Goal: Task Accomplishment & Management: Manage account settings

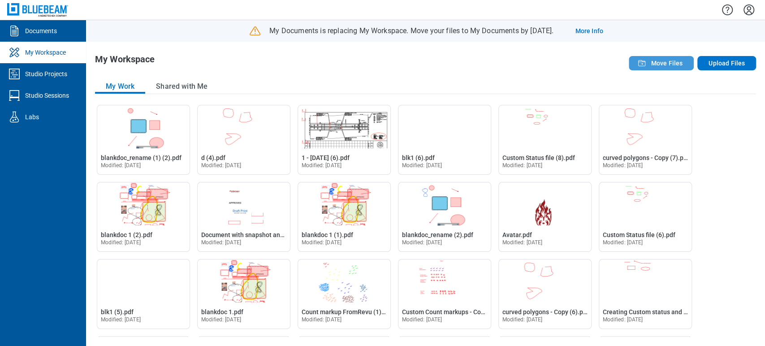
click at [664, 64] on span "Move Files" at bounding box center [667, 63] width 32 height 9
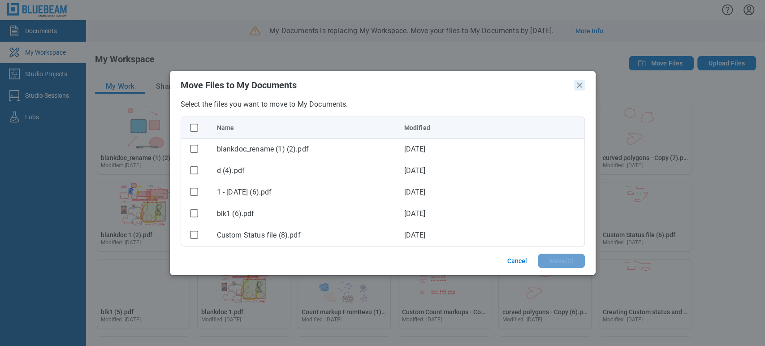
click at [582, 84] on icon "Close" at bounding box center [579, 85] width 11 height 11
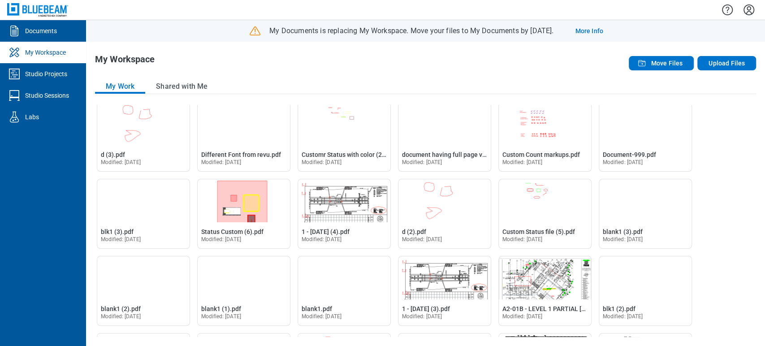
scroll to position [473, 0]
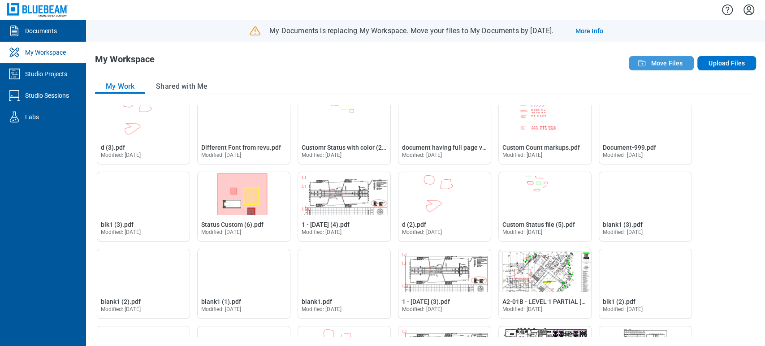
click at [683, 67] on button "Move Files" at bounding box center [661, 63] width 65 height 14
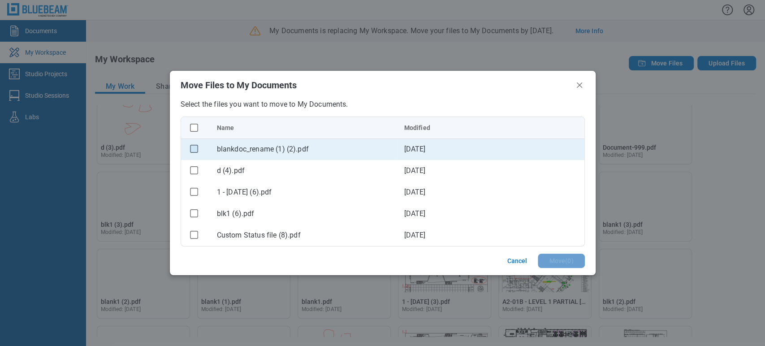
click at [194, 148] on rect "checkbox" at bounding box center [194, 149] width 8 height 8
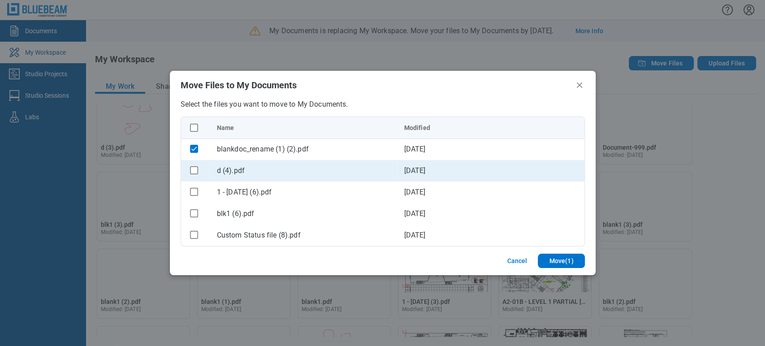
click at [197, 175] on div "bb-data-table" at bounding box center [194, 170] width 12 height 12
click at [193, 172] on rect "checkbox" at bounding box center [194, 170] width 8 height 8
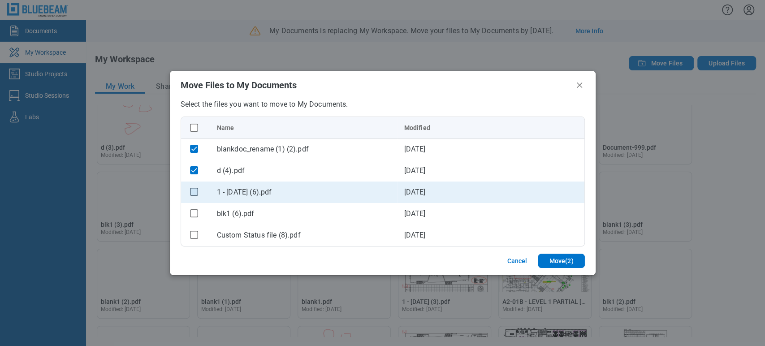
click at [194, 190] on rect "checkbox" at bounding box center [194, 192] width 8 height 8
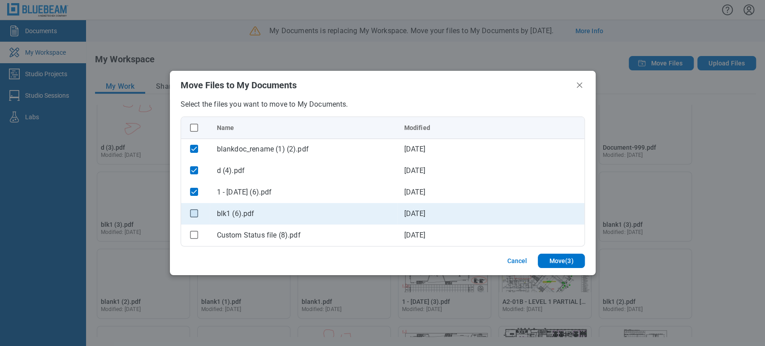
click at [193, 209] on rect "checkbox" at bounding box center [194, 213] width 8 height 8
drag, startPoint x: 193, startPoint y: 233, endPoint x: 203, endPoint y: 203, distance: 31.7
click at [193, 233] on rect "checkbox" at bounding box center [194, 235] width 8 height 8
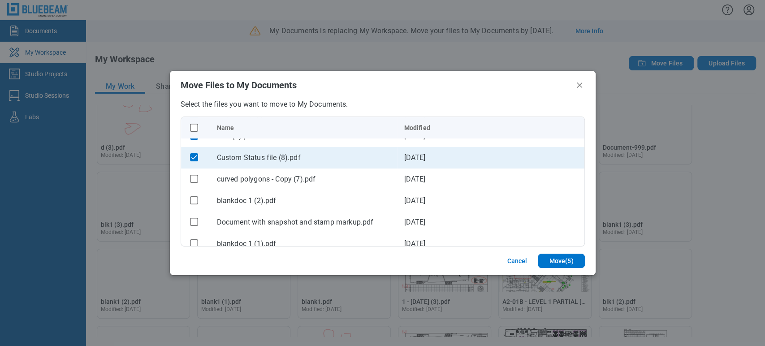
scroll to position [99, 0]
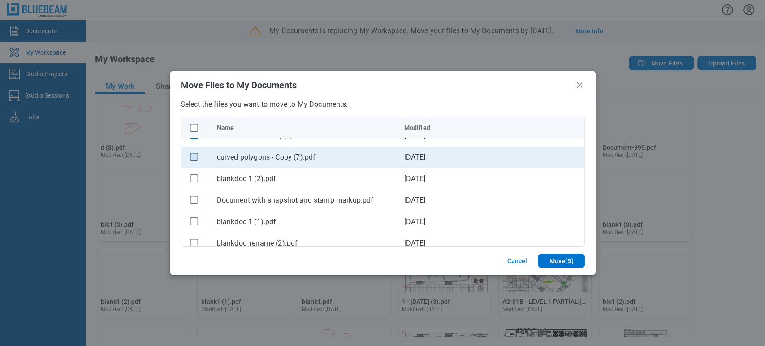
click at [195, 159] on rect "checkbox" at bounding box center [194, 157] width 8 height 8
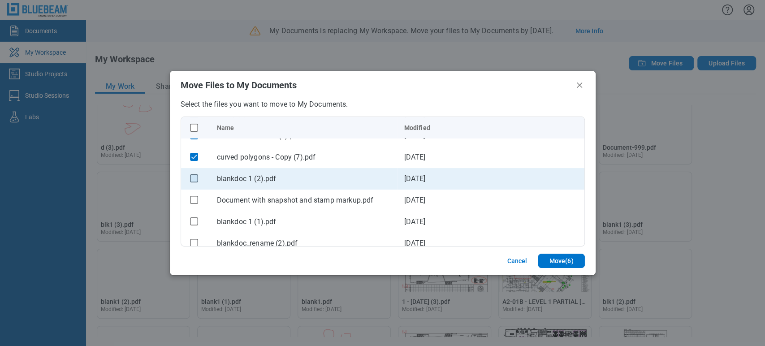
click at [191, 176] on rect "checkbox" at bounding box center [194, 178] width 8 height 8
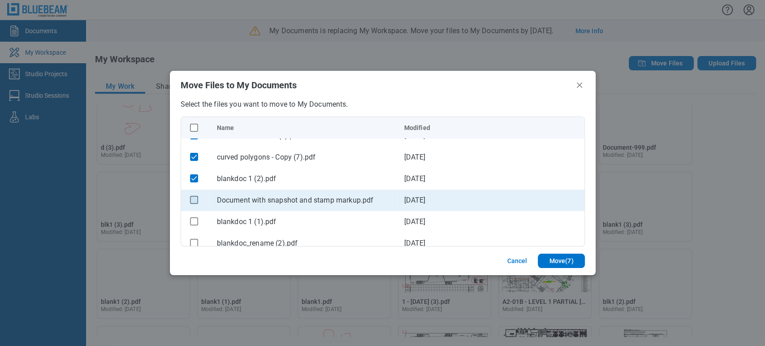
drag, startPoint x: 194, startPoint y: 198, endPoint x: 192, endPoint y: 210, distance: 12.0
click at [194, 198] on rect "checkbox" at bounding box center [194, 200] width 8 height 8
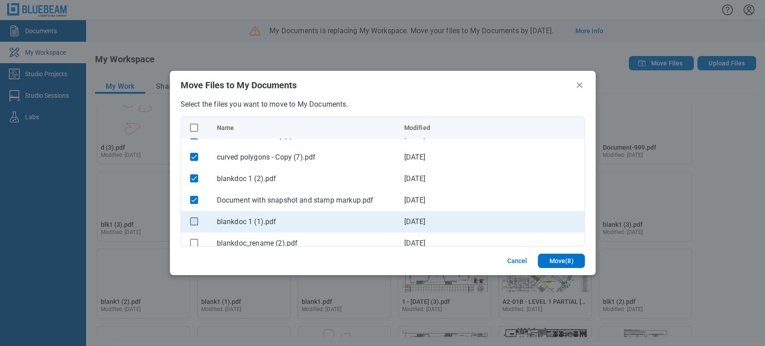
click at [191, 223] on rect "checkbox" at bounding box center [194, 221] width 8 height 8
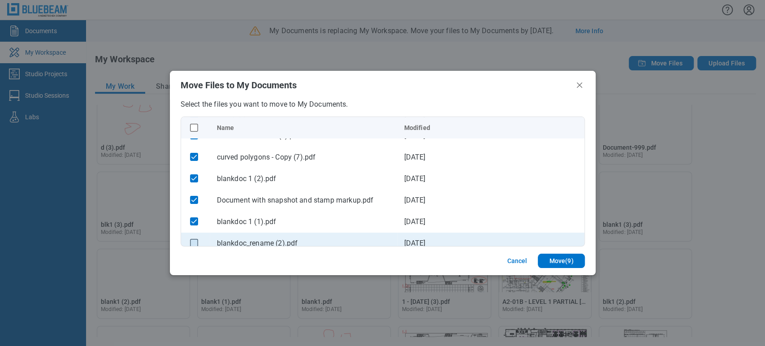
click at [191, 242] on rect "checkbox" at bounding box center [194, 243] width 8 height 8
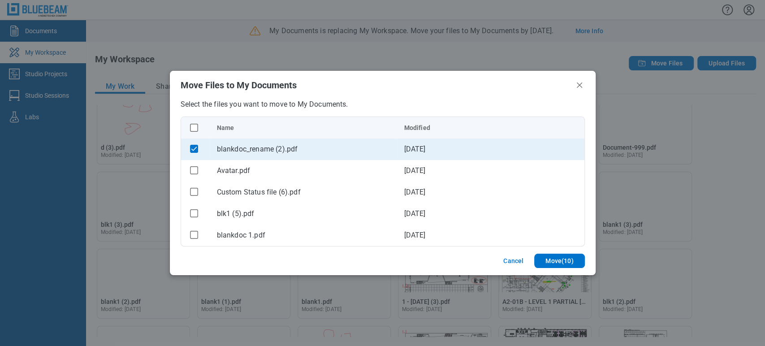
scroll to position [199, 0]
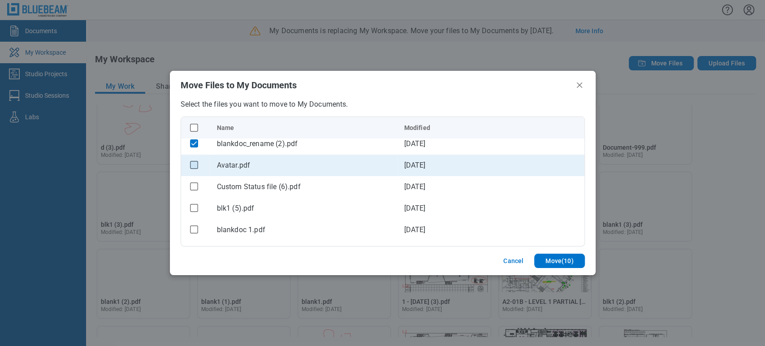
click at [191, 165] on rect "checkbox" at bounding box center [194, 165] width 8 height 8
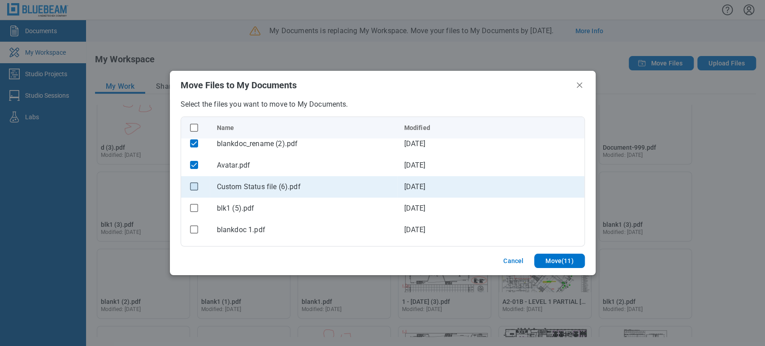
click at [190, 187] on rect "checkbox" at bounding box center [194, 186] width 8 height 8
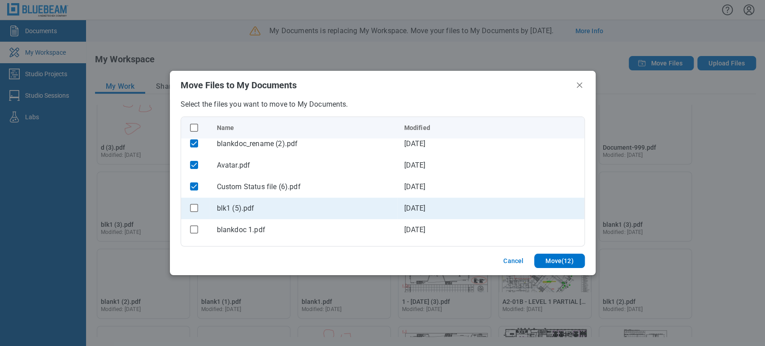
click at [193, 204] on icon "checkbox" at bounding box center [194, 208] width 8 height 8
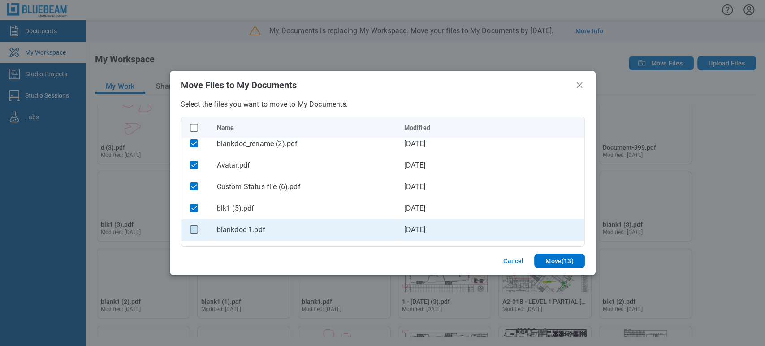
click at [190, 225] on rect "checkbox" at bounding box center [194, 229] width 8 height 8
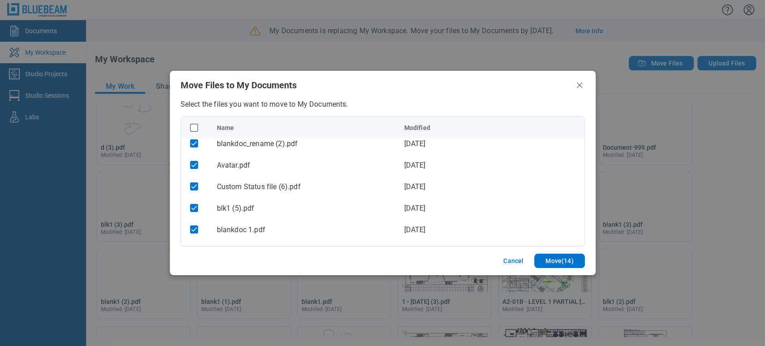
drag, startPoint x: 576, startPoint y: 87, endPoint x: 620, endPoint y: 68, distance: 48.2
click at [577, 86] on icon "Close" at bounding box center [579, 85] width 11 height 11
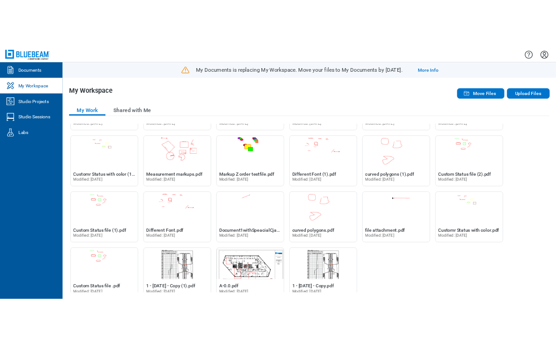
scroll to position [1071, 0]
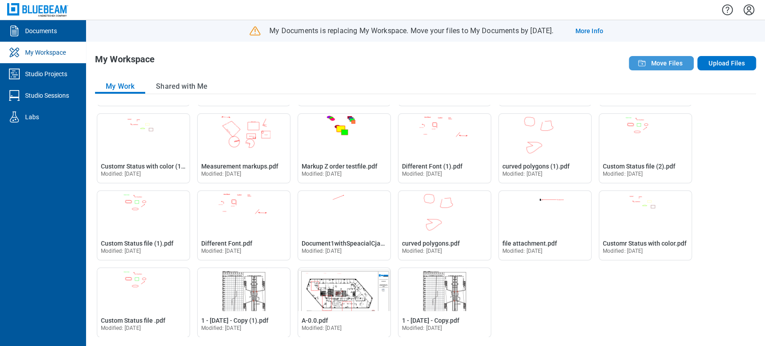
click at [674, 65] on span "Move Files" at bounding box center [667, 63] width 32 height 9
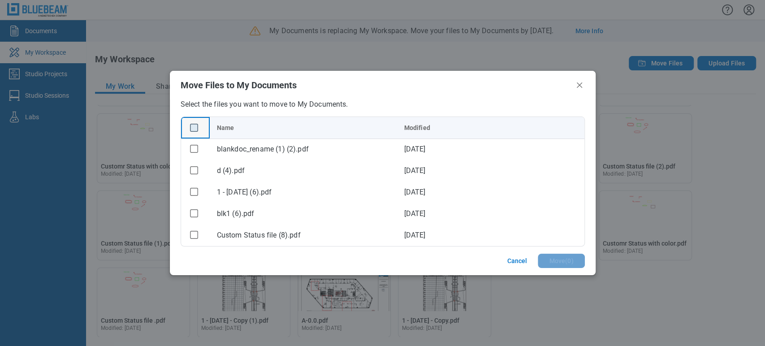
click at [193, 131] on rect "checkbox" at bounding box center [194, 128] width 8 height 8
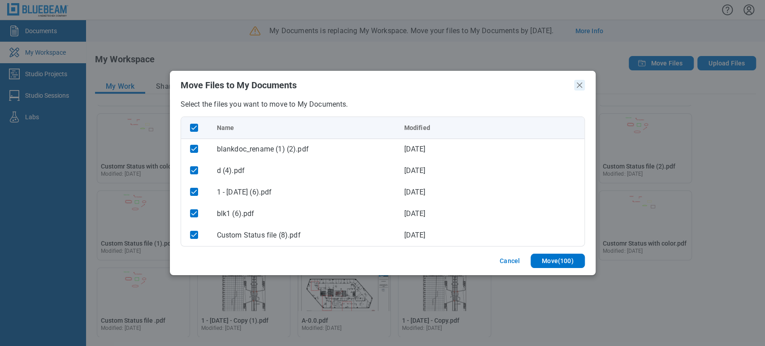
click at [578, 82] on icon "Close" at bounding box center [579, 85] width 11 height 11
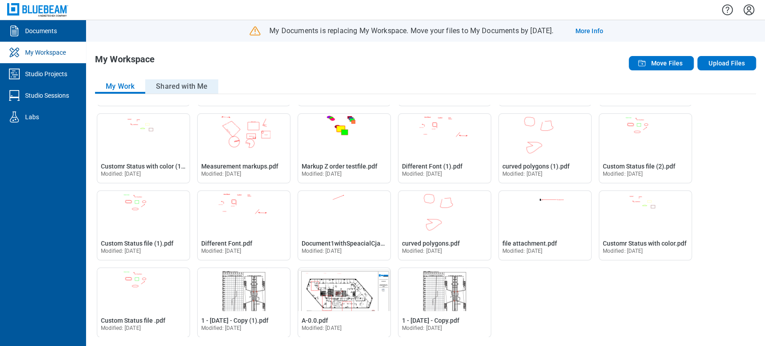
click at [173, 87] on button "Shared with Me" at bounding box center [181, 86] width 73 height 14
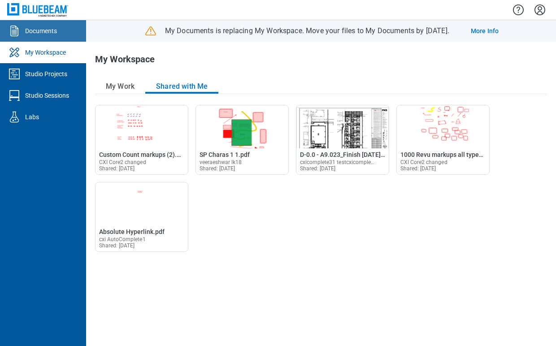
click at [33, 30] on div "Documents" at bounding box center [41, 30] width 32 height 9
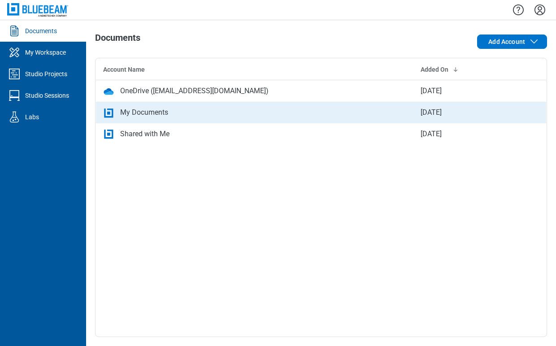
click at [150, 110] on div "My Documents" at bounding box center [144, 112] width 48 height 11
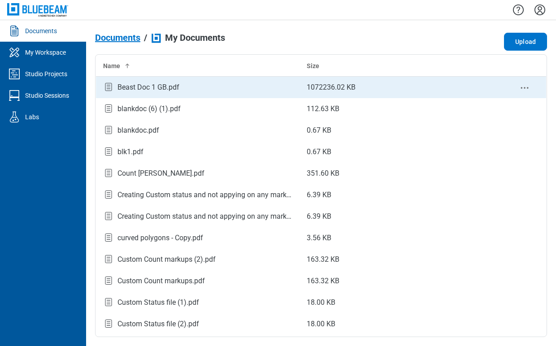
click at [519, 84] on icon "context-menu" at bounding box center [524, 87] width 11 height 11
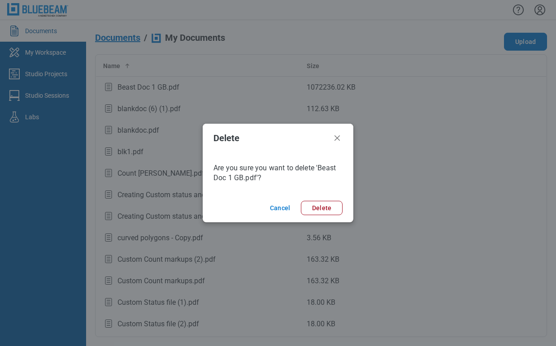
drag, startPoint x: 336, startPoint y: 205, endPoint x: 379, endPoint y: 179, distance: 50.0
click at [336, 205] on button "Delete" at bounding box center [322, 208] width 42 height 14
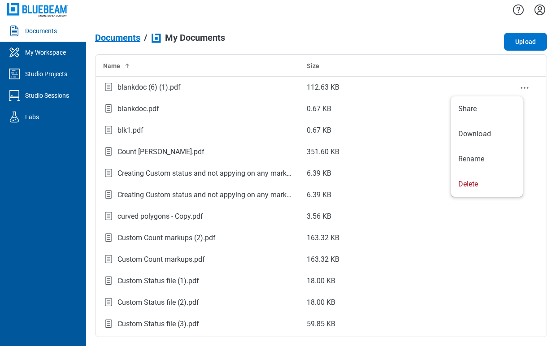
click at [519, 83] on icon "context-menu" at bounding box center [524, 87] width 11 height 11
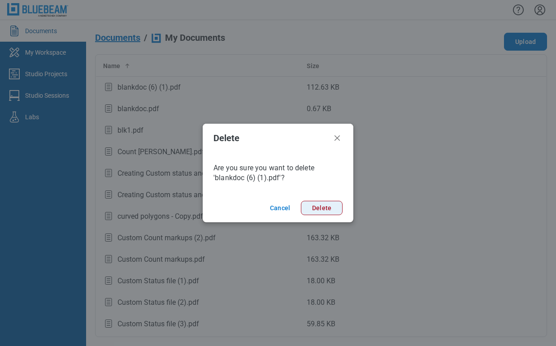
click at [332, 210] on button "Delete" at bounding box center [322, 208] width 42 height 14
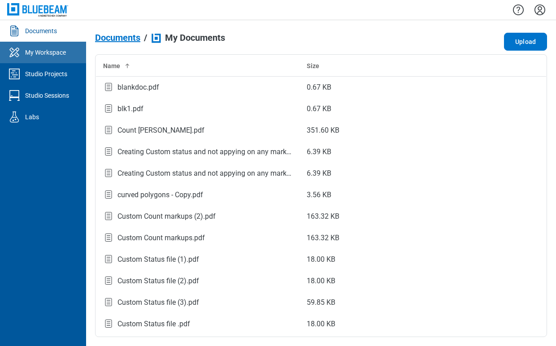
click at [44, 60] on link "My Workspace" at bounding box center [43, 53] width 86 height 22
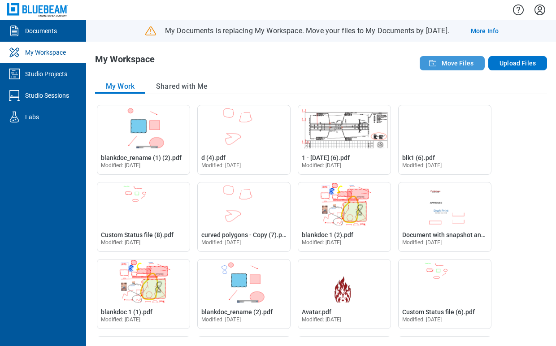
click at [440, 60] on button "Move Files" at bounding box center [451, 63] width 65 height 14
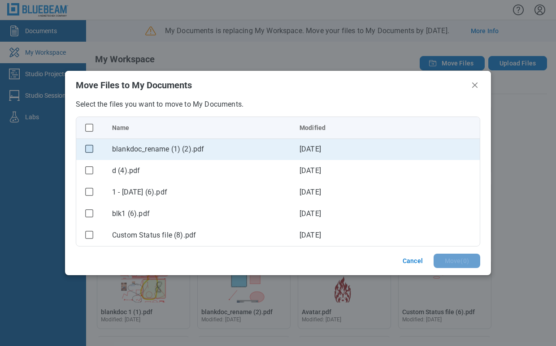
click at [89, 149] on rect "checkbox" at bounding box center [90, 149] width 8 height 8
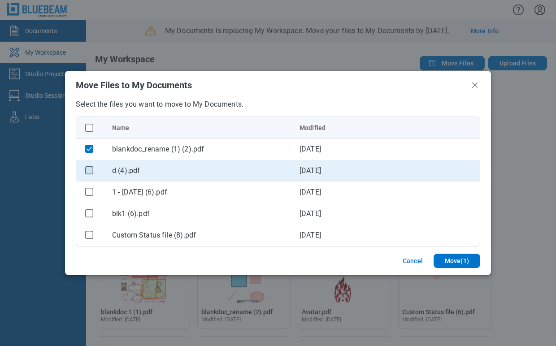
click at [89, 173] on rect "checkbox" at bounding box center [90, 170] width 8 height 8
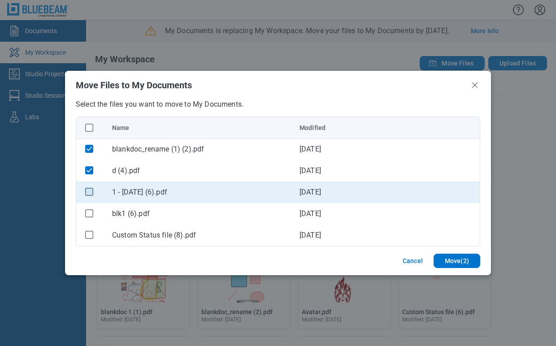
click at [88, 189] on rect "checkbox" at bounding box center [90, 192] width 8 height 8
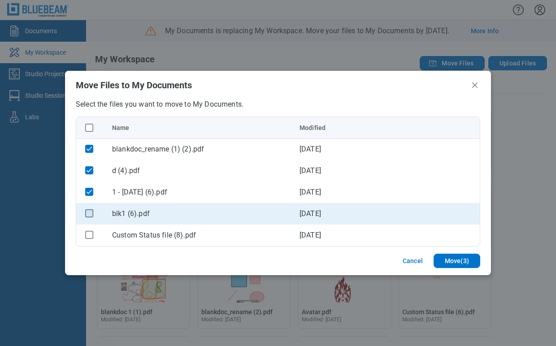
click at [88, 209] on rect "checkbox" at bounding box center [90, 213] width 8 height 8
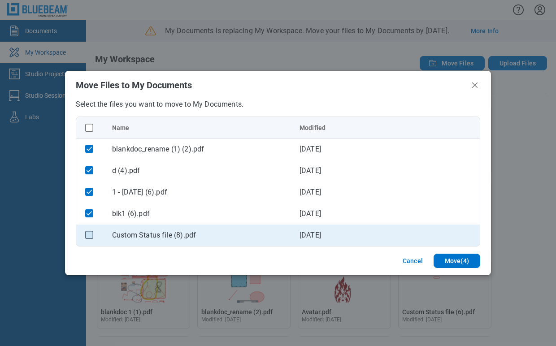
drag, startPoint x: 86, startPoint y: 240, endPoint x: 88, endPoint y: 235, distance: 4.8
click at [87, 237] on div "bb-data-table" at bounding box center [89, 235] width 12 height 12
click at [88, 235] on rect "checkbox" at bounding box center [90, 235] width 8 height 8
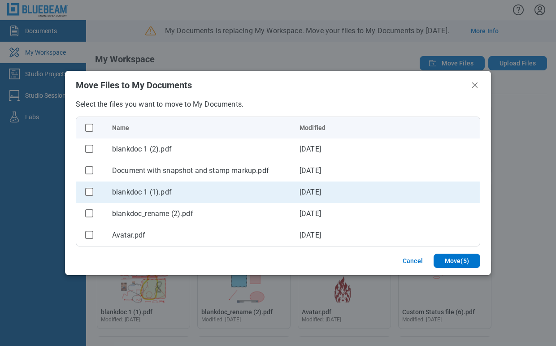
scroll to position [149, 0]
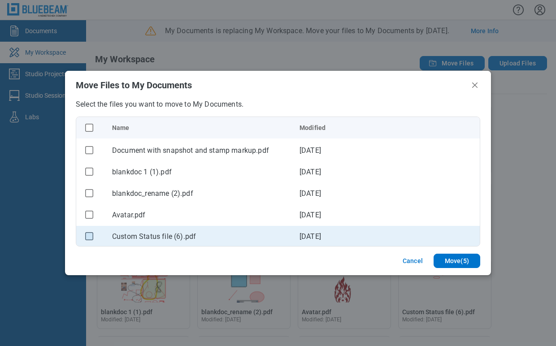
click at [87, 237] on rect "checkbox" at bounding box center [90, 236] width 8 height 8
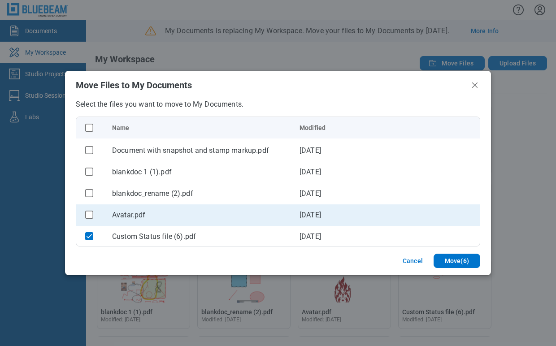
click at [91, 211] on icon "checkbox" at bounding box center [89, 215] width 8 height 8
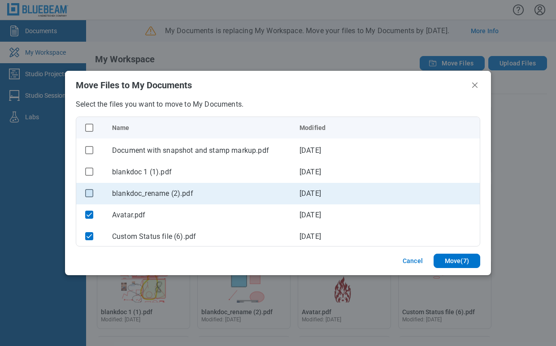
click at [91, 194] on rect "checkbox" at bounding box center [90, 193] width 8 height 8
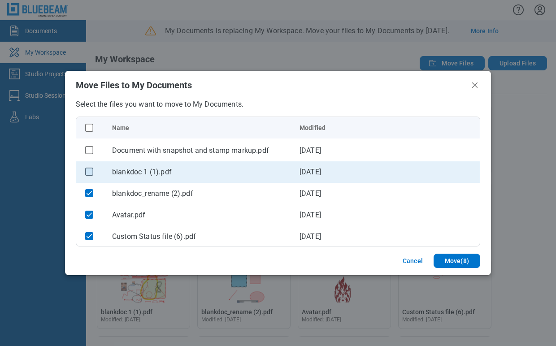
click at [91, 172] on rect "checkbox" at bounding box center [90, 172] width 8 height 8
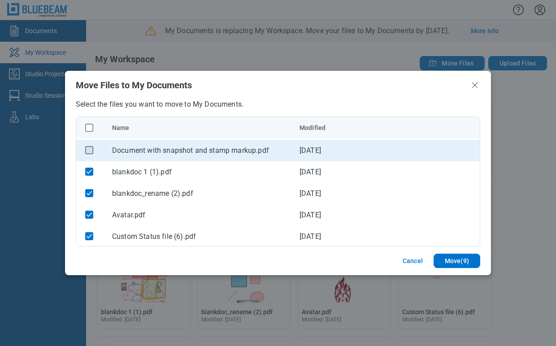
click at [92, 151] on rect "checkbox" at bounding box center [90, 150] width 8 height 8
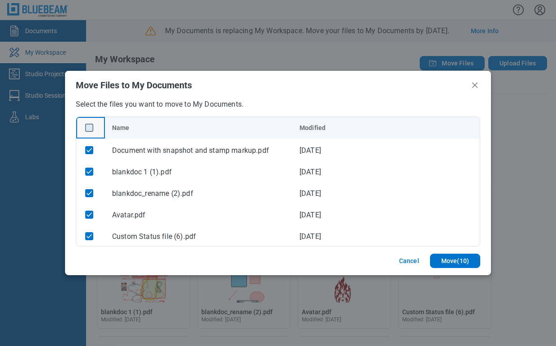
click at [90, 128] on rect "checkbox" at bounding box center [90, 128] width 8 height 8
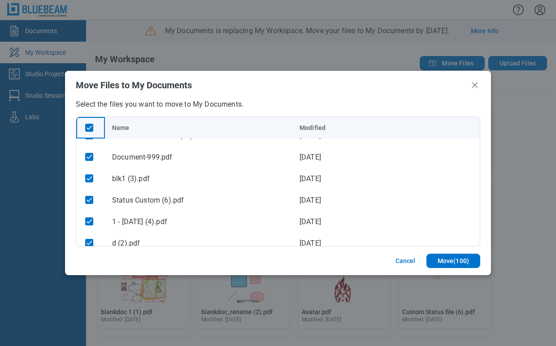
scroll to position [896, 0]
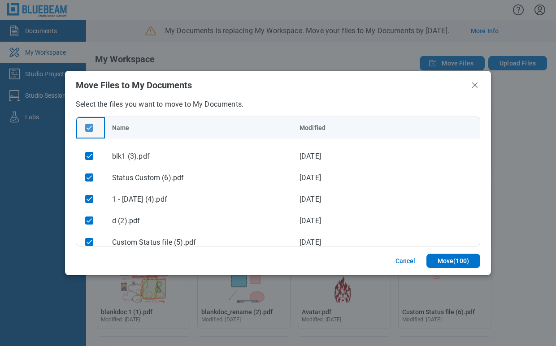
click at [89, 128] on rect "checkbox" at bounding box center [90, 128] width 8 height 8
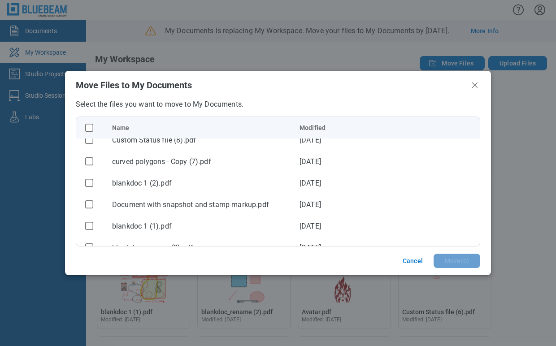
scroll to position [0, 0]
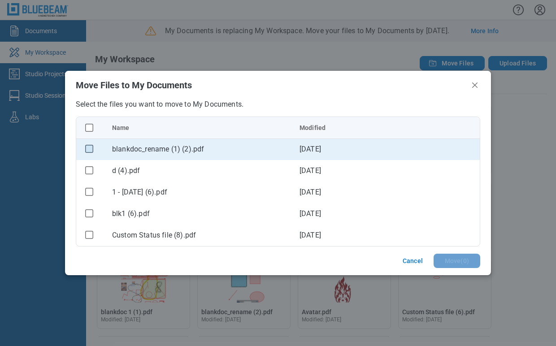
click at [89, 151] on rect "checkbox" at bounding box center [90, 149] width 8 height 8
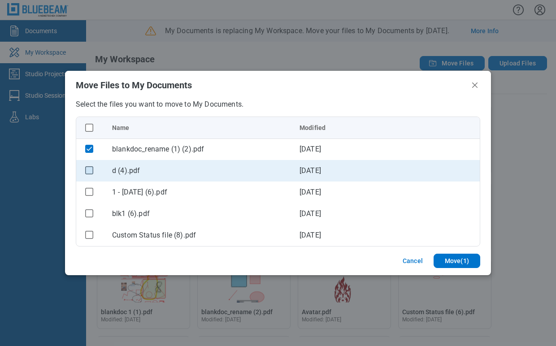
click at [90, 168] on rect "checkbox" at bounding box center [90, 170] width 8 height 8
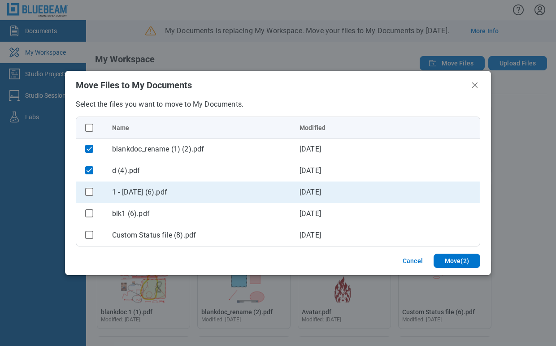
click at [88, 196] on div "bb-data-table" at bounding box center [89, 192] width 12 height 12
click at [88, 193] on rect "checkbox" at bounding box center [90, 192] width 8 height 8
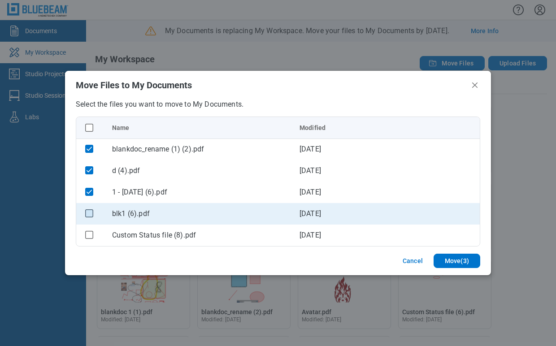
drag, startPoint x: 89, startPoint y: 211, endPoint x: 89, endPoint y: 216, distance: 5.4
click at [89, 211] on rect "checkbox" at bounding box center [90, 213] width 8 height 8
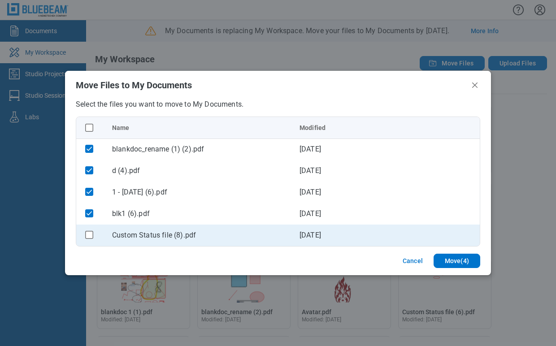
drag, startPoint x: 89, startPoint y: 236, endPoint x: 87, endPoint y: 230, distance: 6.4
click at [89, 237] on rect "checkbox" at bounding box center [90, 235] width 8 height 8
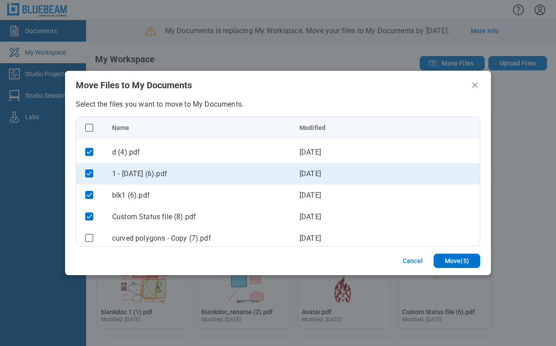
scroll to position [50, 0]
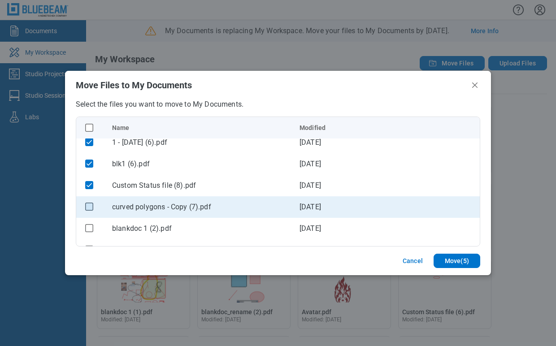
click at [90, 205] on rect "checkbox" at bounding box center [90, 207] width 8 height 8
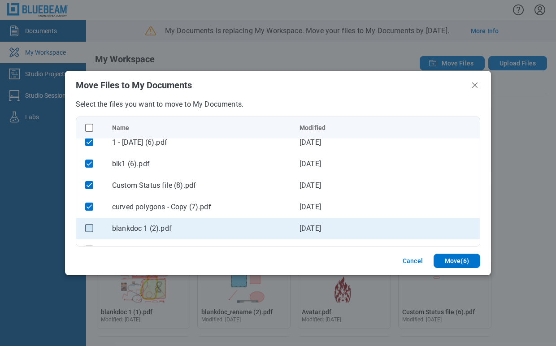
click at [90, 229] on rect "checkbox" at bounding box center [90, 228] width 8 height 8
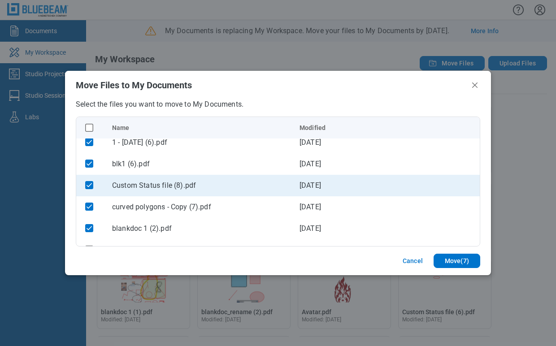
scroll to position [99, 0]
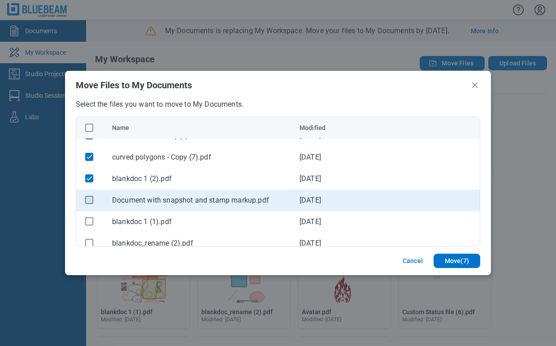
click at [88, 200] on rect "checkbox" at bounding box center [90, 200] width 8 height 8
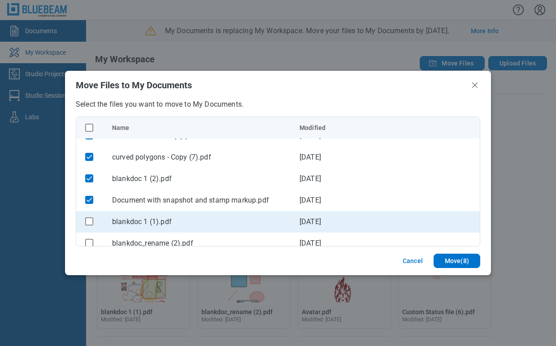
click at [90, 224] on rect "checkbox" at bounding box center [90, 221] width 8 height 8
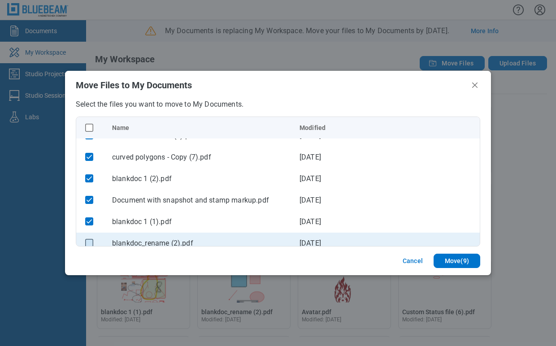
click at [90, 242] on rect "checkbox" at bounding box center [90, 243] width 8 height 8
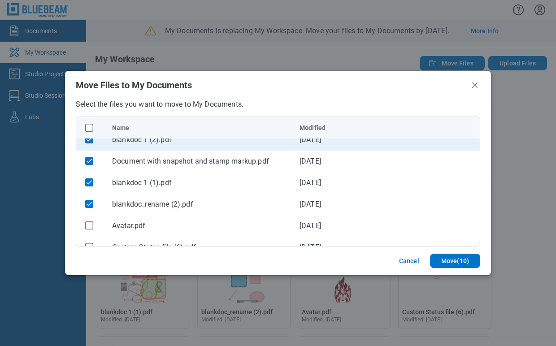
scroll to position [199, 0]
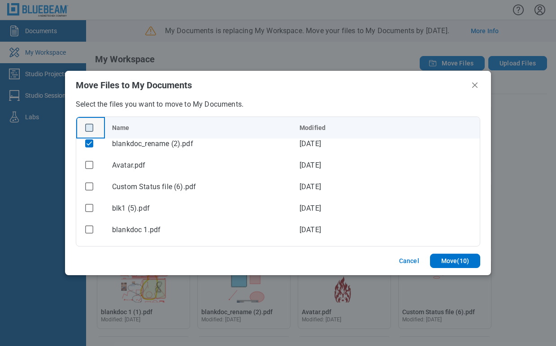
click at [87, 128] on rect "checkbox" at bounding box center [90, 128] width 8 height 8
click at [90, 125] on rect "checkbox" at bounding box center [90, 128] width 8 height 8
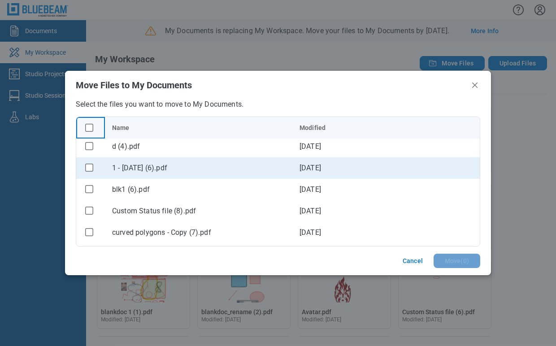
scroll to position [0, 0]
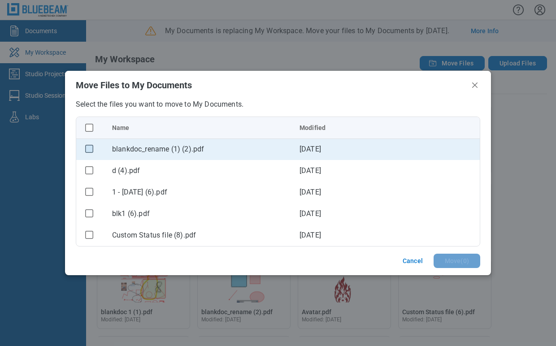
click at [90, 150] on rect "checkbox" at bounding box center [90, 149] width 8 height 8
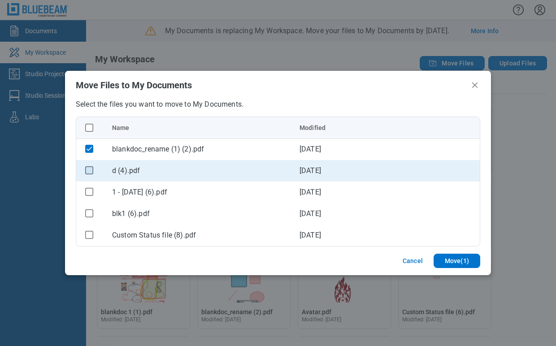
click at [88, 171] on rect "checkbox" at bounding box center [90, 170] width 8 height 8
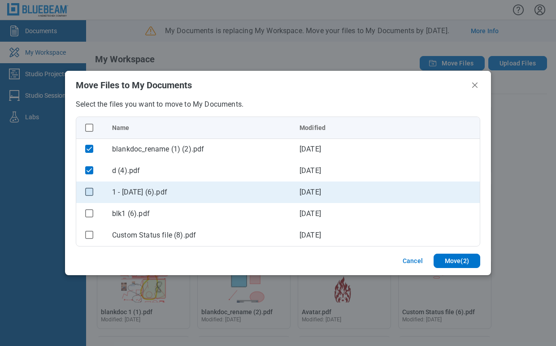
click at [90, 194] on rect "checkbox" at bounding box center [90, 192] width 8 height 8
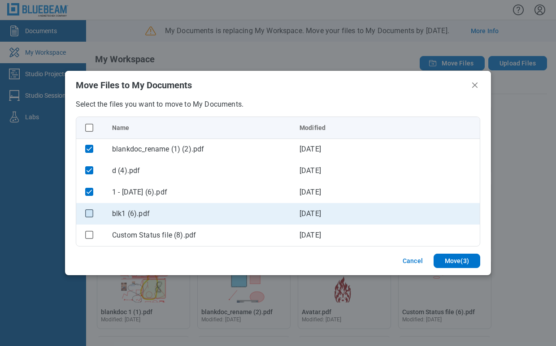
click at [88, 211] on rect "checkbox" at bounding box center [90, 213] width 8 height 8
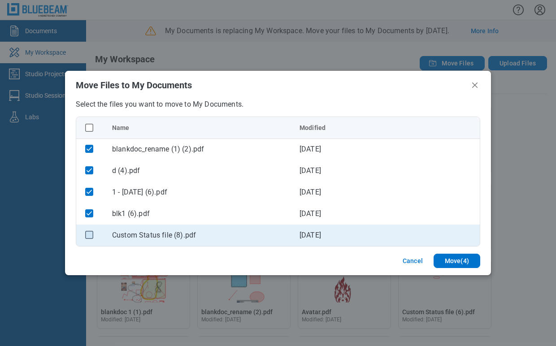
click at [89, 232] on rect "checkbox" at bounding box center [90, 235] width 8 height 8
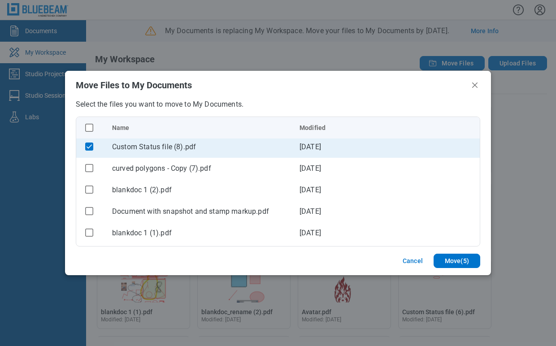
scroll to position [99, 0]
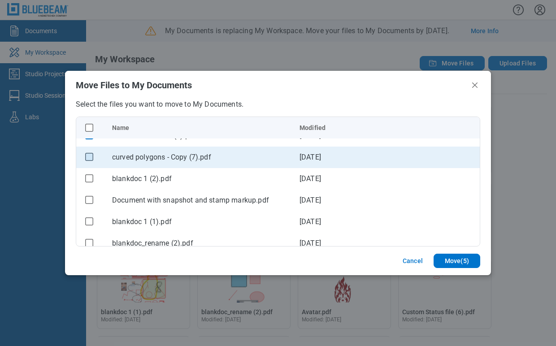
click at [87, 160] on rect "checkbox" at bounding box center [90, 157] width 8 height 8
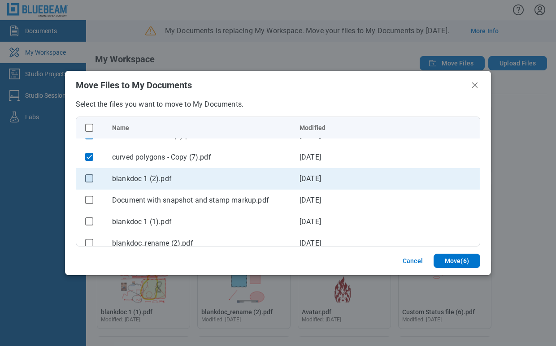
click at [88, 175] on rect "checkbox" at bounding box center [90, 178] width 8 height 8
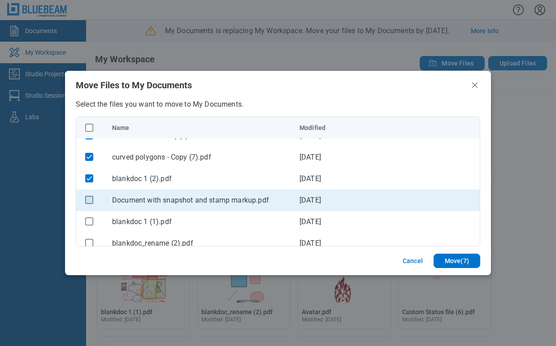
click at [90, 198] on rect "checkbox" at bounding box center [90, 200] width 8 height 8
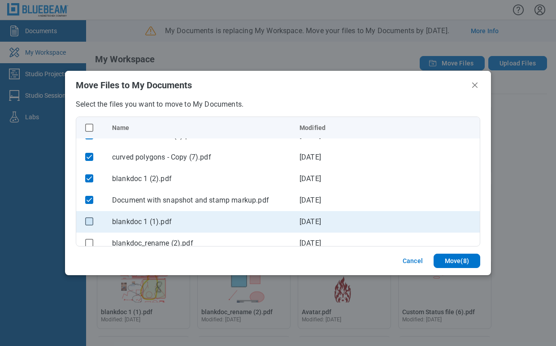
click at [89, 221] on rect "checkbox" at bounding box center [90, 221] width 8 height 8
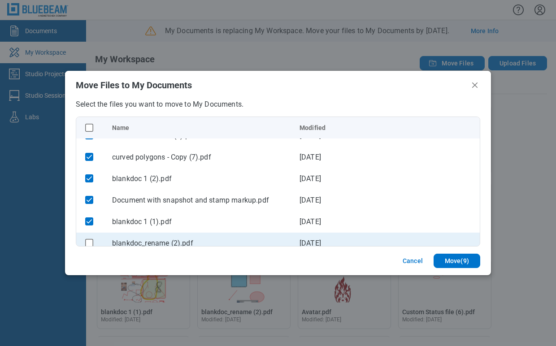
click at [89, 237] on div "bb-data-table" at bounding box center [89, 243] width 12 height 12
click at [89, 239] on rect "checkbox" at bounding box center [90, 243] width 8 height 8
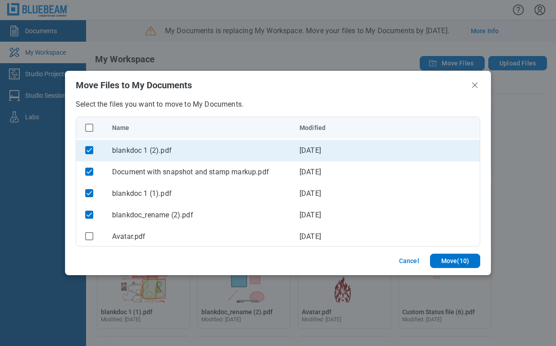
scroll to position [199, 0]
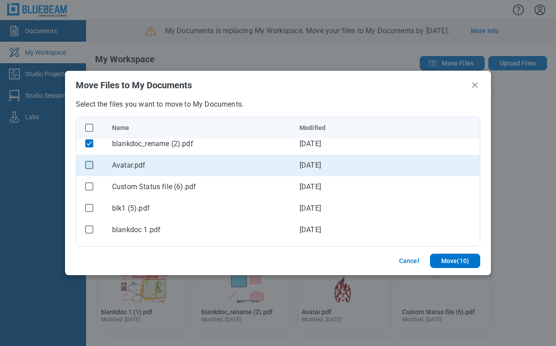
click at [86, 164] on rect "checkbox" at bounding box center [90, 165] width 8 height 8
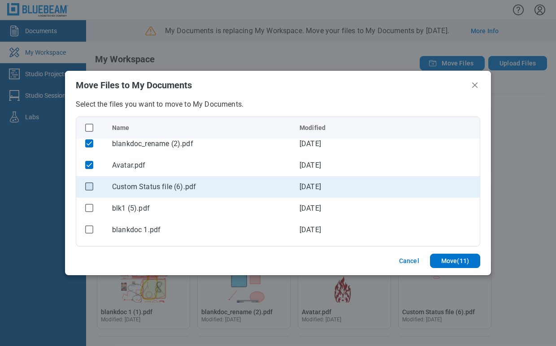
click at [91, 186] on rect "checkbox" at bounding box center [90, 186] width 8 height 8
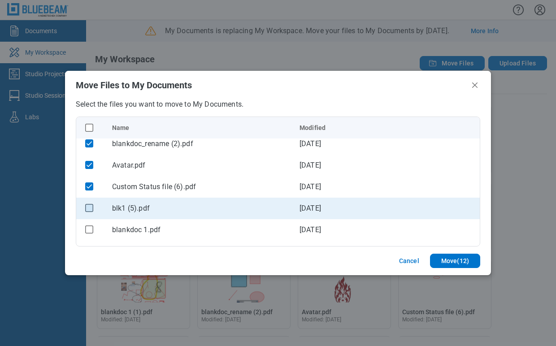
click at [90, 210] on rect "checkbox" at bounding box center [90, 208] width 8 height 8
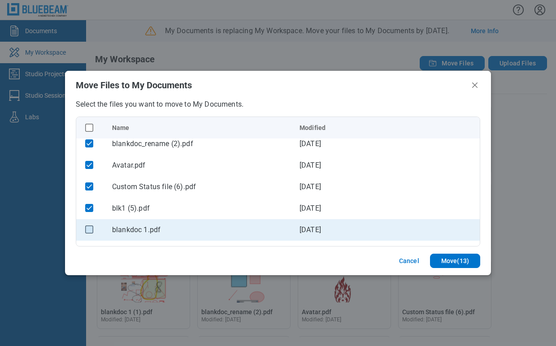
click at [86, 231] on rect "checkbox" at bounding box center [90, 229] width 8 height 8
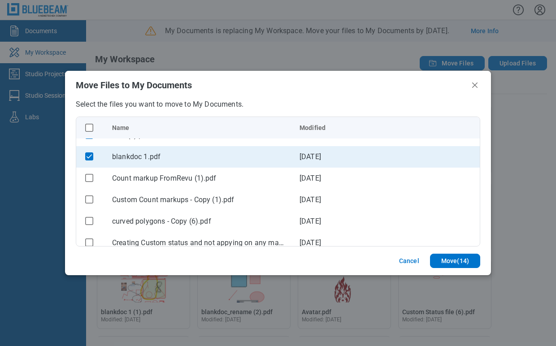
scroll to position [249, 0]
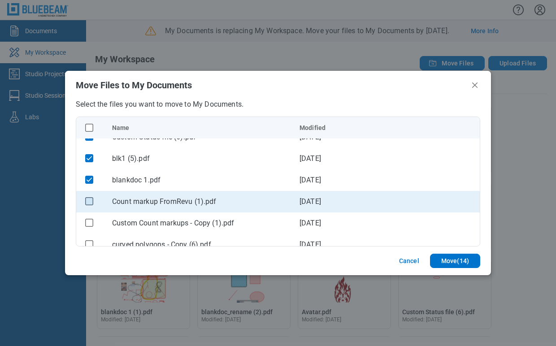
click at [87, 201] on rect "checkbox" at bounding box center [90, 201] width 8 height 8
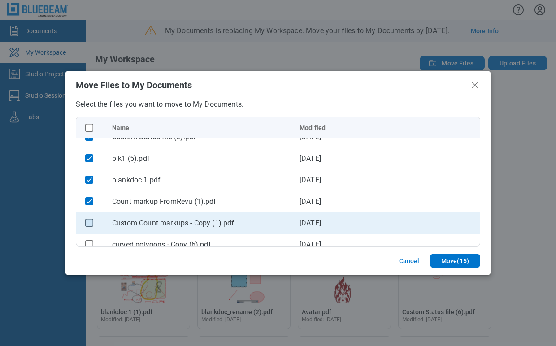
click at [89, 221] on rect "checkbox" at bounding box center [90, 223] width 8 height 8
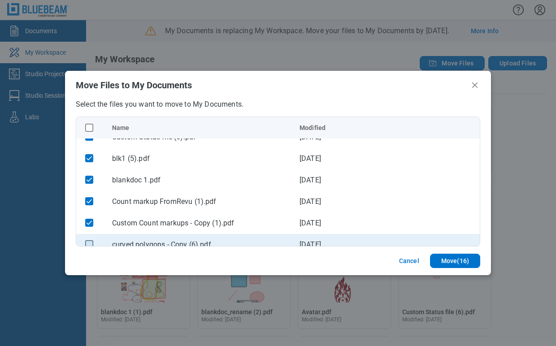
click at [86, 244] on rect "checkbox" at bounding box center [90, 244] width 8 height 8
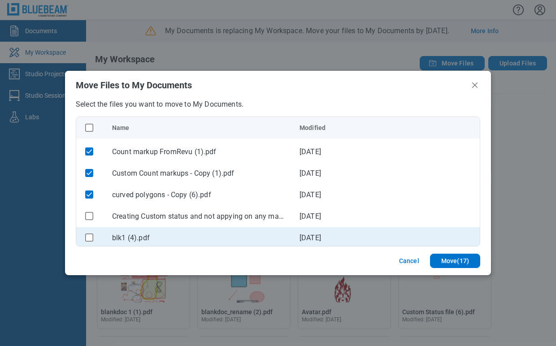
scroll to position [348, 0]
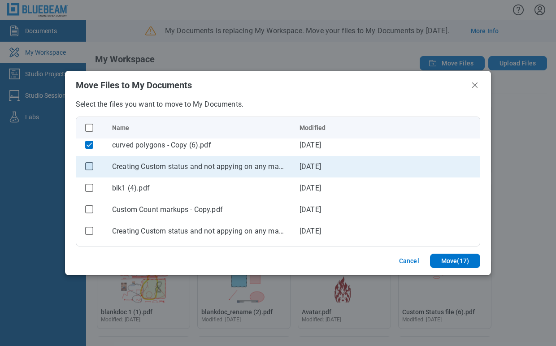
click at [86, 167] on rect "checkbox" at bounding box center [90, 166] width 8 height 8
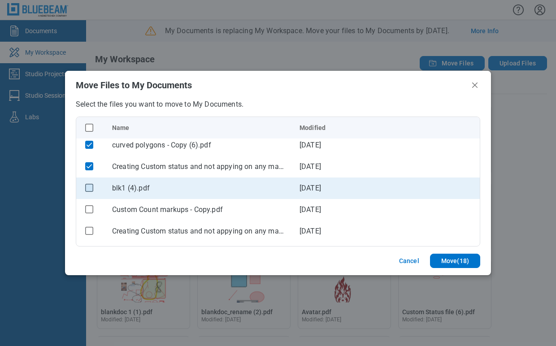
click at [91, 191] on rect "checkbox" at bounding box center [90, 188] width 8 height 8
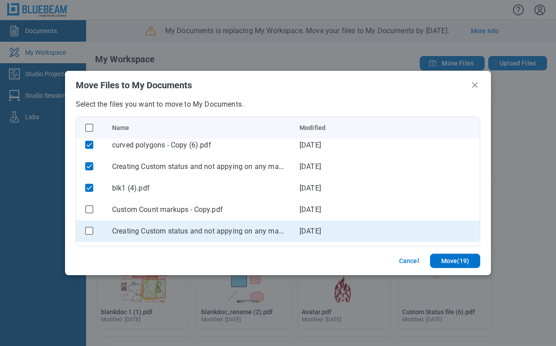
drag, startPoint x: 90, startPoint y: 209, endPoint x: 93, endPoint y: 222, distance: 13.8
click at [90, 207] on rect "checkbox" at bounding box center [90, 209] width 8 height 8
click at [91, 229] on rect "checkbox" at bounding box center [90, 231] width 8 height 8
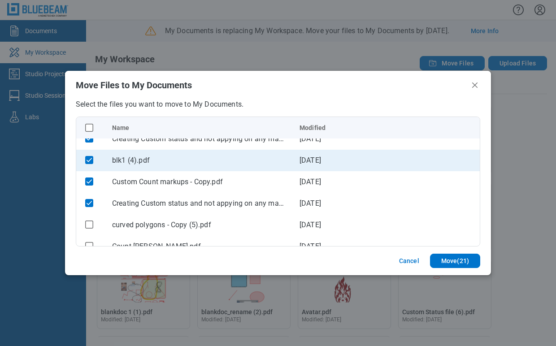
scroll to position [398, 0]
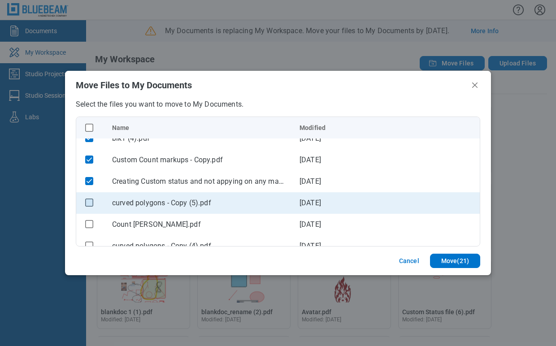
click at [91, 200] on rect "checkbox" at bounding box center [90, 203] width 8 height 8
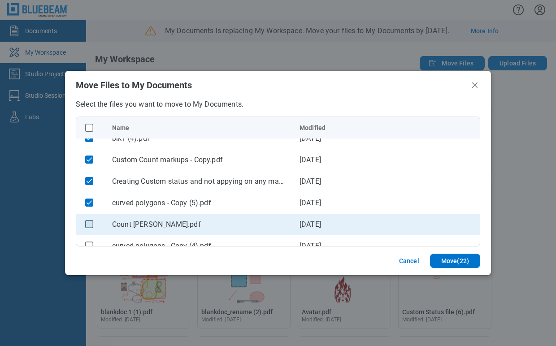
click at [87, 221] on rect "checkbox" at bounding box center [90, 224] width 8 height 8
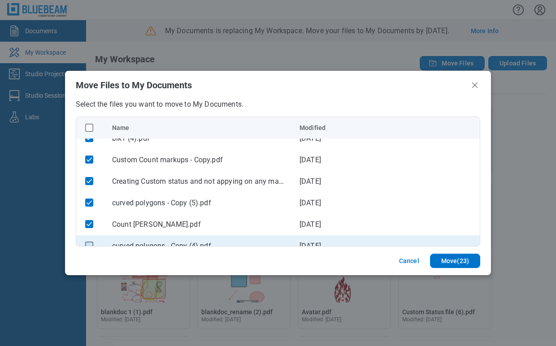
click at [91, 243] on rect "checkbox" at bounding box center [90, 246] width 8 height 8
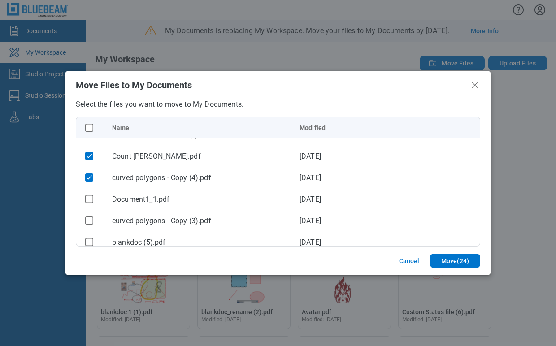
scroll to position [498, 0]
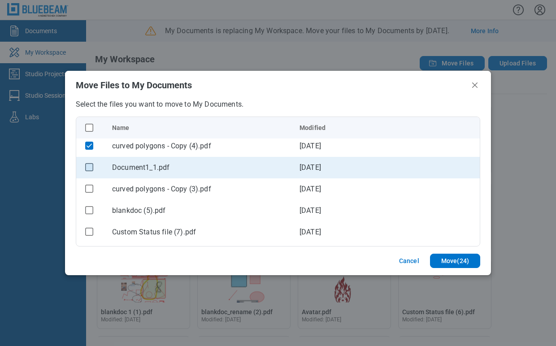
click at [91, 167] on rect "checkbox" at bounding box center [90, 167] width 8 height 8
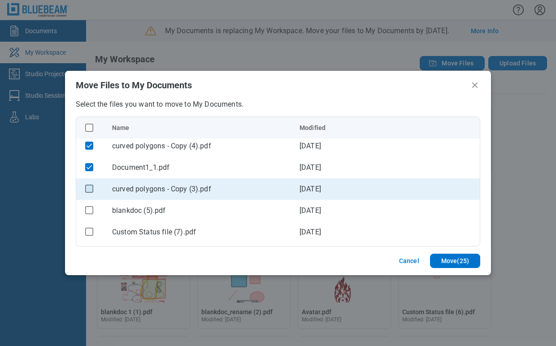
click at [91, 186] on rect "checkbox" at bounding box center [90, 189] width 8 height 8
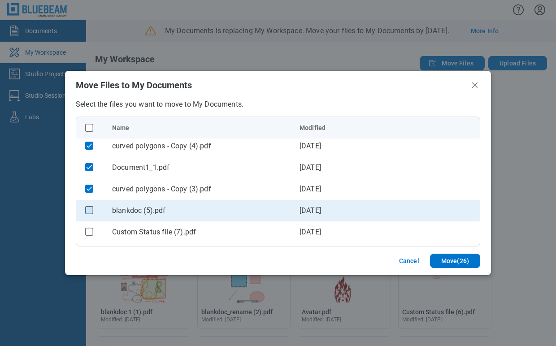
click at [86, 209] on rect "checkbox" at bounding box center [90, 210] width 8 height 8
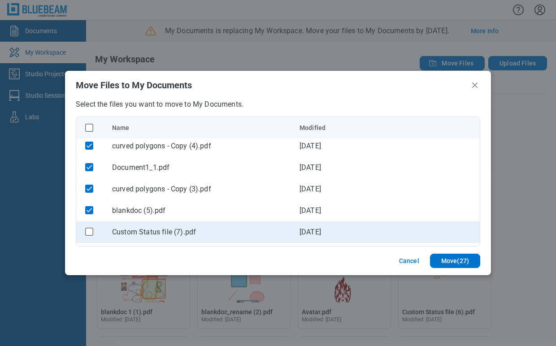
drag, startPoint x: 87, startPoint y: 232, endPoint x: 93, endPoint y: 221, distance: 12.1
click at [87, 232] on rect "checkbox" at bounding box center [90, 232] width 8 height 8
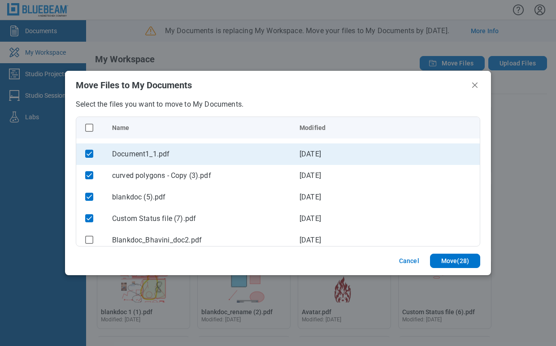
scroll to position [548, 0]
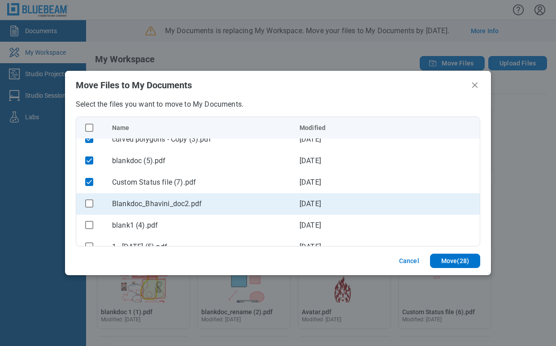
click at [91, 199] on icon "checkbox" at bounding box center [89, 203] width 8 height 8
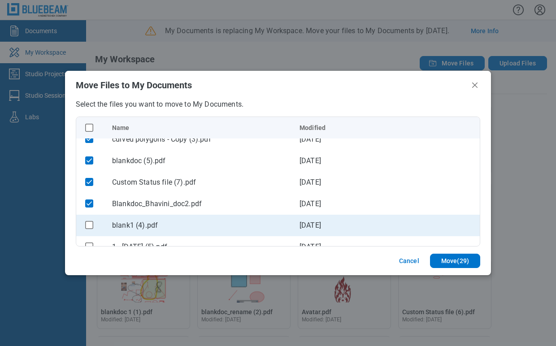
click at [89, 220] on div "bb-data-table" at bounding box center [89, 225] width 12 height 12
click at [86, 225] on rect "checkbox" at bounding box center [90, 225] width 8 height 8
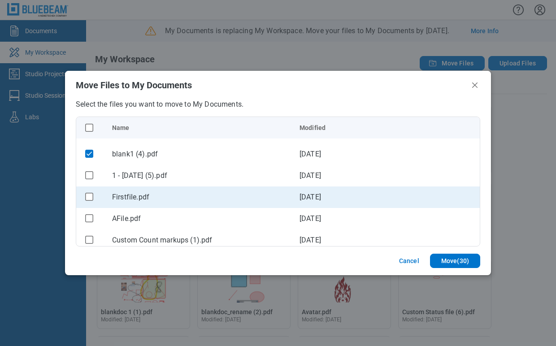
scroll to position [597, 0]
click at [90, 196] on rect "checkbox" at bounding box center [90, 197] width 8 height 8
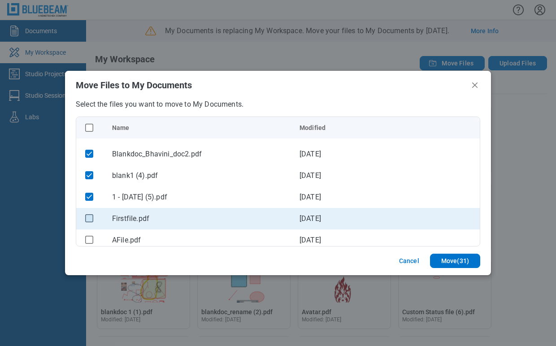
click at [88, 217] on rect "checkbox" at bounding box center [90, 218] width 8 height 8
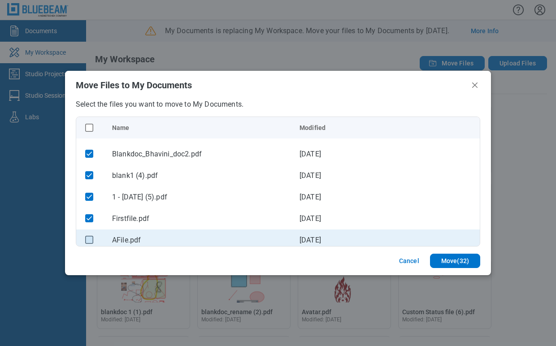
click at [87, 236] on rect "checkbox" at bounding box center [90, 240] width 8 height 8
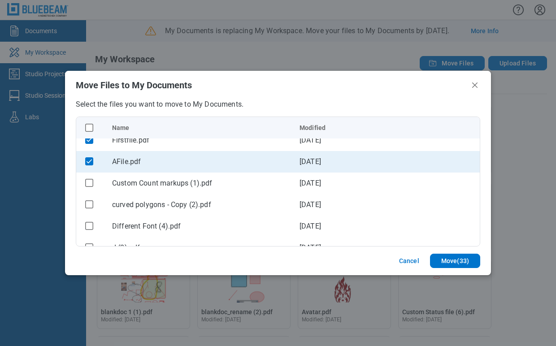
scroll to position [697, 0]
click at [88, 159] on rect "checkbox" at bounding box center [90, 162] width 8 height 8
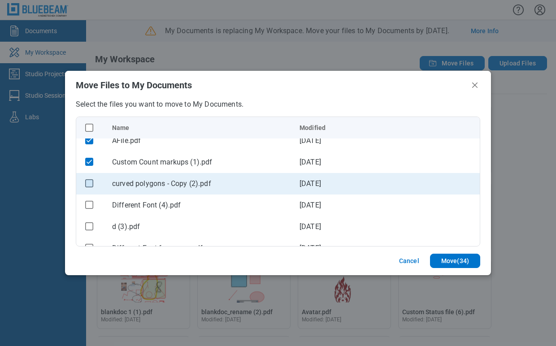
click at [86, 181] on rect "checkbox" at bounding box center [90, 183] width 8 height 8
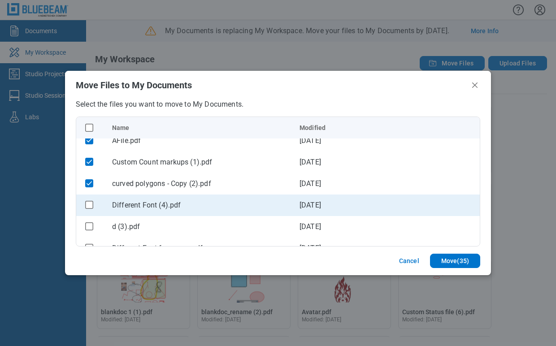
click at [89, 201] on icon "checkbox" at bounding box center [89, 205] width 8 height 8
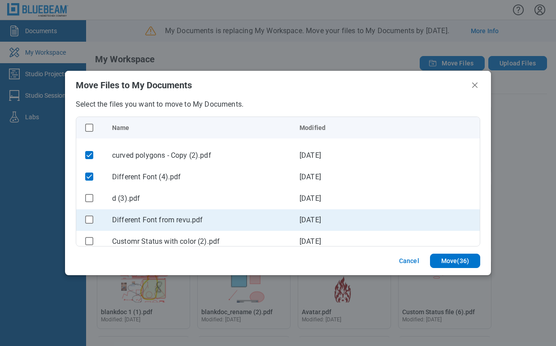
scroll to position [747, 0]
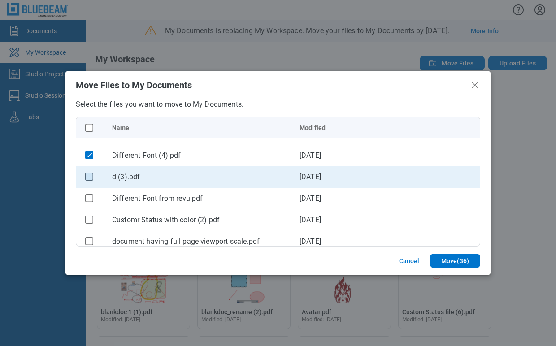
click at [92, 175] on rect "checkbox" at bounding box center [90, 177] width 8 height 8
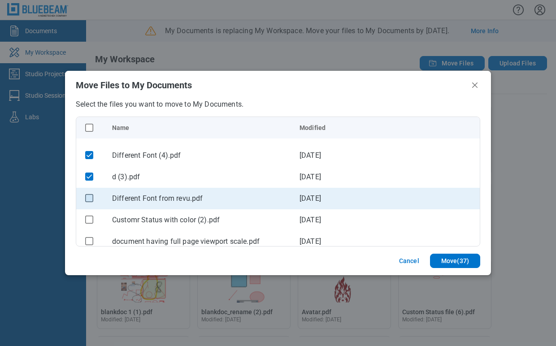
click at [87, 196] on rect "checkbox" at bounding box center [90, 198] width 8 height 8
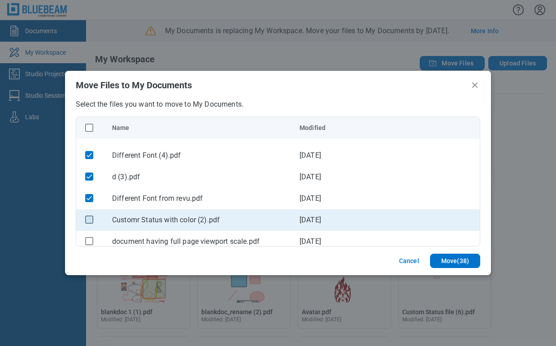
click at [88, 218] on rect "checkbox" at bounding box center [90, 220] width 8 height 8
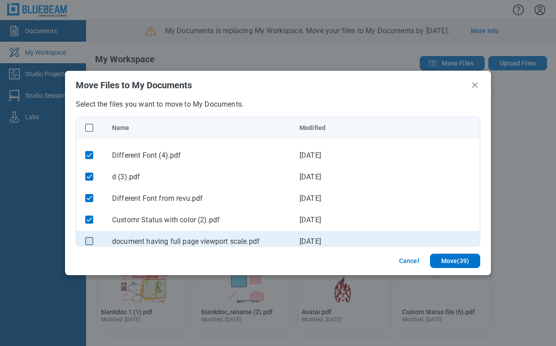
click at [88, 240] on rect "checkbox" at bounding box center [90, 241] width 8 height 8
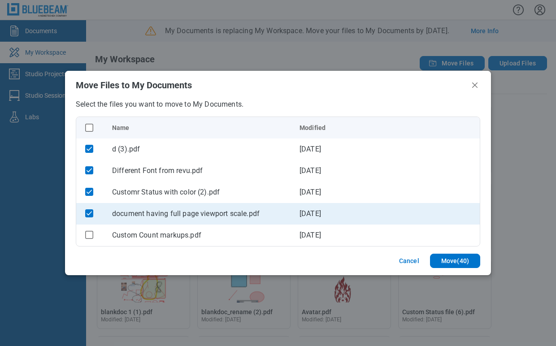
scroll to position [796, 0]
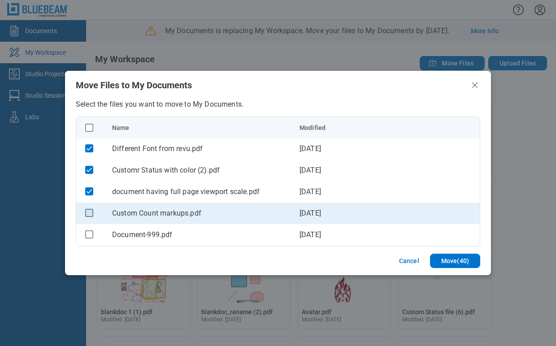
click at [92, 210] on rect "checkbox" at bounding box center [90, 213] width 8 height 8
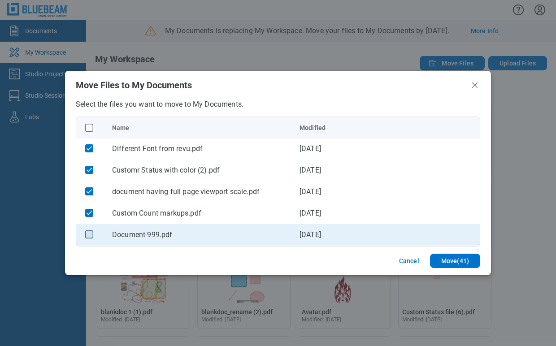
click at [88, 231] on rect "checkbox" at bounding box center [90, 234] width 8 height 8
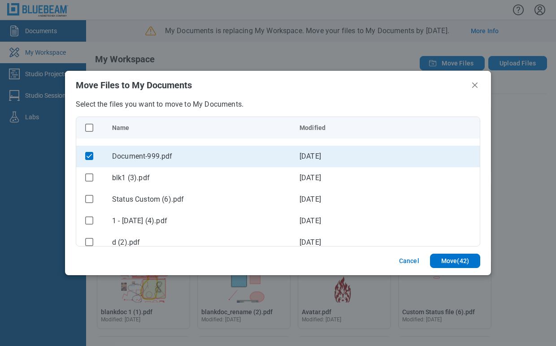
scroll to position [896, 0]
click at [91, 153] on rect "checkbox" at bounding box center [90, 156] width 8 height 8
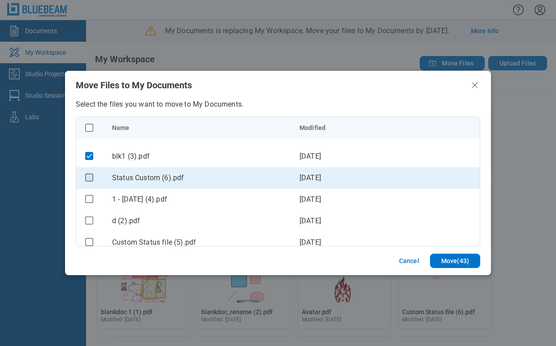
click at [88, 175] on rect "checkbox" at bounding box center [90, 177] width 8 height 8
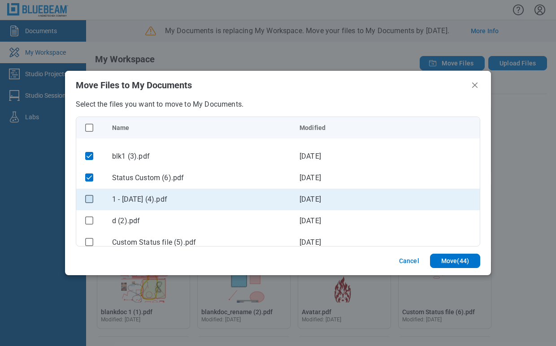
click at [90, 200] on rect "checkbox" at bounding box center [90, 199] width 8 height 8
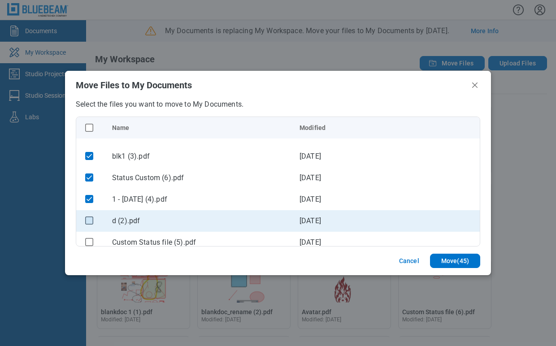
drag, startPoint x: 87, startPoint y: 217, endPoint x: 88, endPoint y: 224, distance: 7.2
click at [87, 217] on rect "checkbox" at bounding box center [90, 220] width 8 height 8
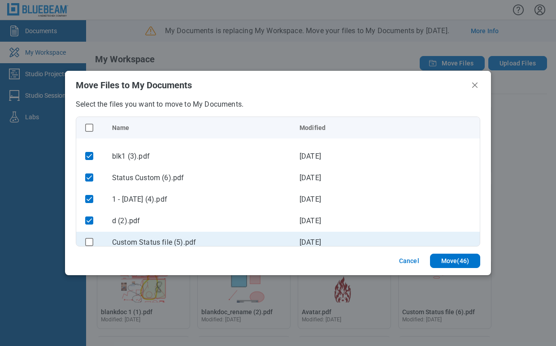
drag, startPoint x: 86, startPoint y: 242, endPoint x: 91, endPoint y: 237, distance: 6.4
click at [88, 239] on rect "checkbox" at bounding box center [90, 242] width 8 height 8
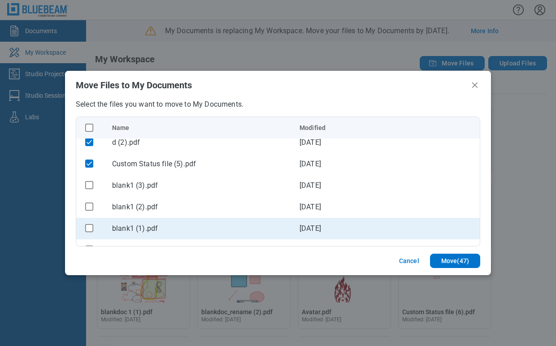
scroll to position [996, 0]
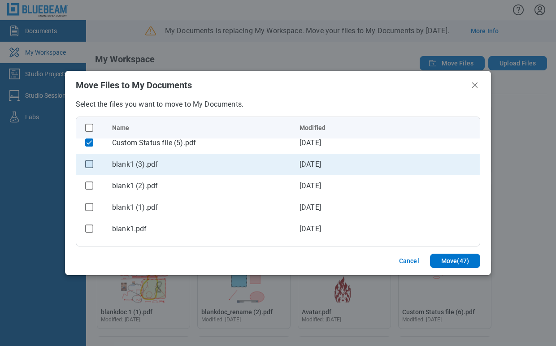
click at [86, 164] on rect "checkbox" at bounding box center [90, 164] width 8 height 8
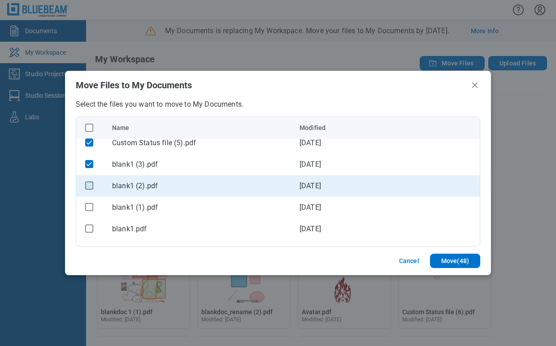
click at [89, 181] on rect "checkbox" at bounding box center [90, 185] width 8 height 8
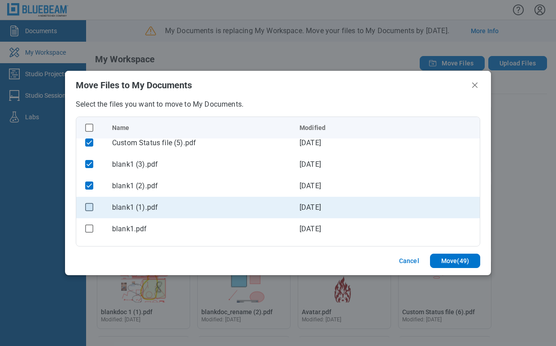
click at [86, 204] on rect "checkbox" at bounding box center [90, 207] width 8 height 8
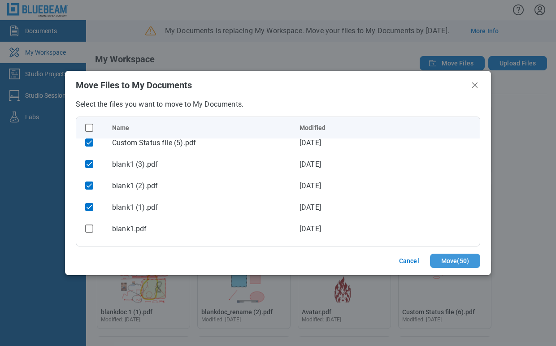
click at [457, 263] on button "Move ( 50 )" at bounding box center [455, 261] width 50 height 14
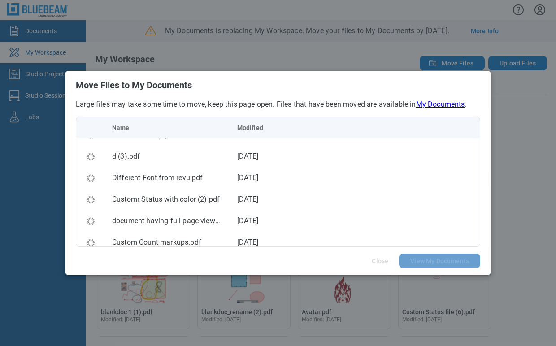
scroll to position [0, 0]
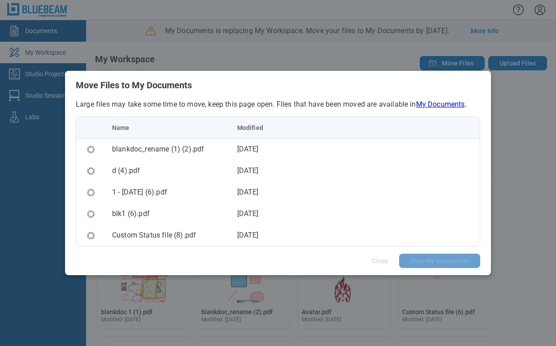
click at [458, 88] on h2 "Move Files to My Documents" at bounding box center [278, 85] width 404 height 10
drag, startPoint x: 376, startPoint y: 86, endPoint x: 364, endPoint y: 103, distance: 20.8
click at [374, 88] on h2 "Move Files to My Documents" at bounding box center [278, 85] width 404 height 10
click at [357, 111] on div "Large files may take some time to move, keep this page open. Files that have be…" at bounding box center [278, 172] width 426 height 147
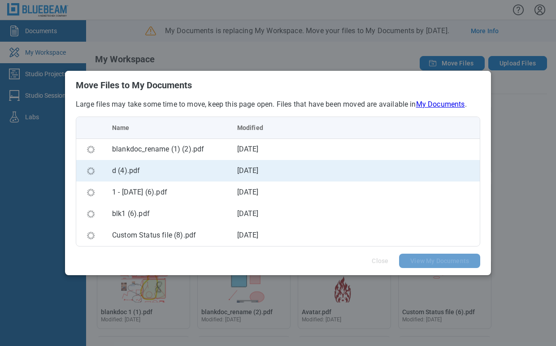
click at [253, 178] on td "[DATE]" at bounding box center [292, 171] width 125 height 22
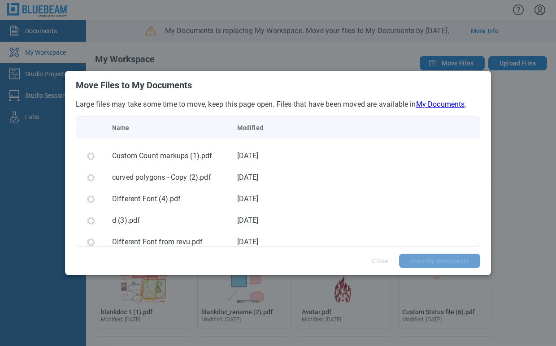
scroll to position [647, 0]
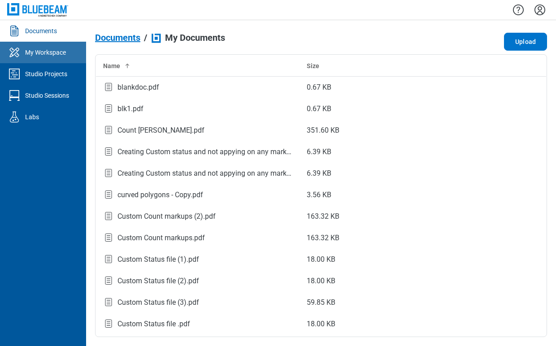
click at [52, 54] on div "My Workspace" at bounding box center [45, 52] width 41 height 9
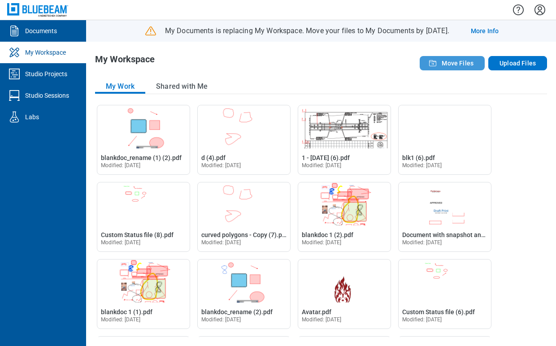
click at [442, 64] on button "Move Files" at bounding box center [451, 63] width 65 height 14
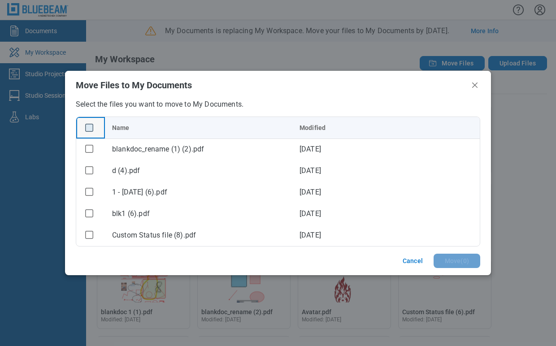
click at [92, 128] on rect "checkbox" at bounding box center [90, 128] width 8 height 8
click at [87, 131] on rect "checkbox" at bounding box center [90, 128] width 8 height 8
click at [88, 128] on rect "checkbox" at bounding box center [90, 128] width 8 height 8
click at [328, 71] on header "Move Files to My Documents" at bounding box center [278, 85] width 426 height 29
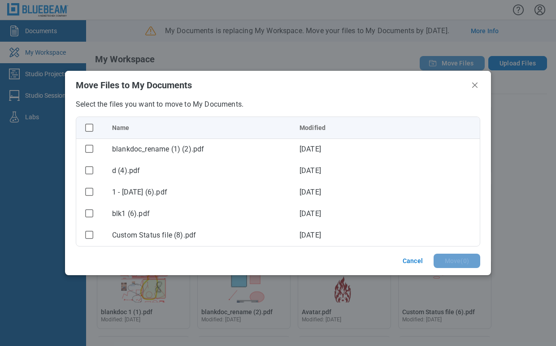
drag, startPoint x: 473, startPoint y: 82, endPoint x: 473, endPoint y: 69, distance: 13.0
click at [473, 82] on icon "Close" at bounding box center [474, 85] width 11 height 11
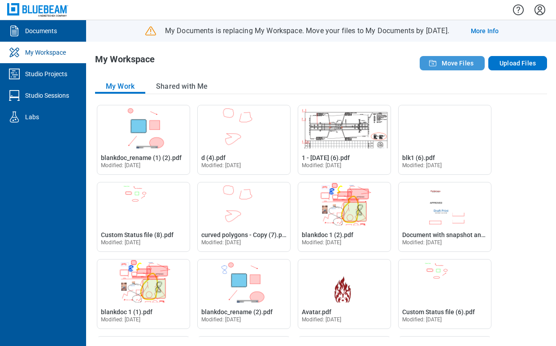
click at [471, 61] on span "Move Files" at bounding box center [457, 63] width 32 height 9
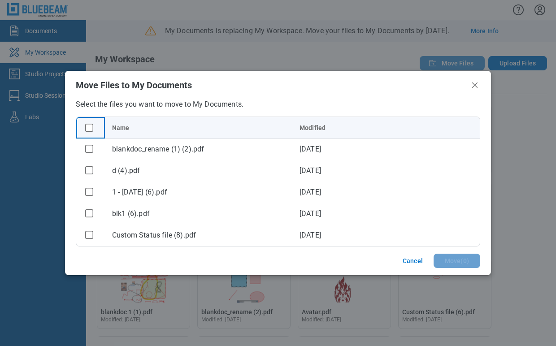
click at [88, 128] on rect "checkbox" at bounding box center [90, 128] width 8 height 8
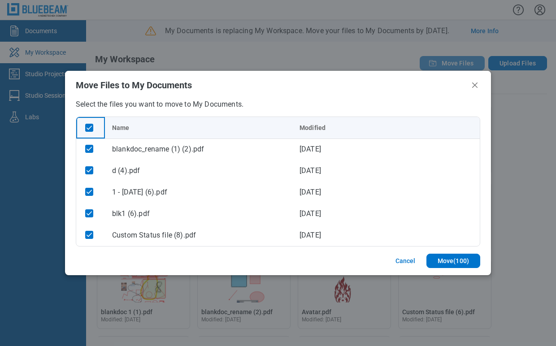
click at [88, 128] on rect "checkbox" at bounding box center [90, 128] width 8 height 8
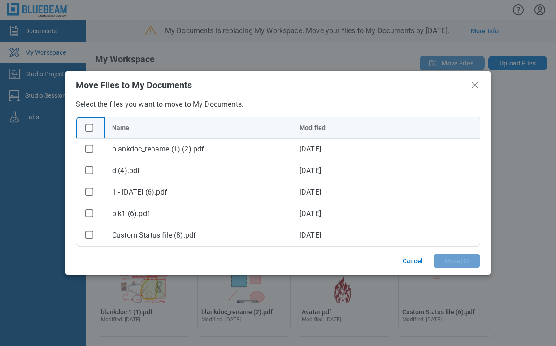
click at [88, 128] on rect "checkbox" at bounding box center [90, 128] width 8 height 8
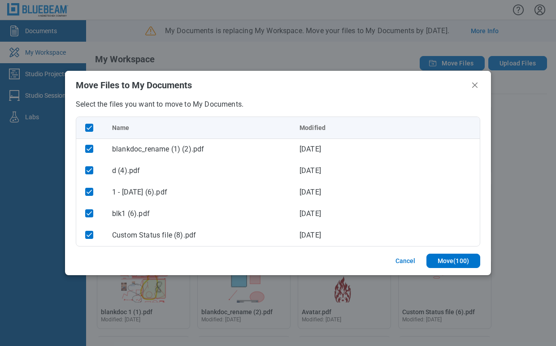
click at [138, 113] on div "Select the files you want to move to My Documents. Name Modified blankdoc_renam…" at bounding box center [278, 172] width 426 height 147
drag, startPoint x: 175, startPoint y: 104, endPoint x: 77, endPoint y: 125, distance: 100.5
click at [175, 104] on p "Select the files you want to move to My Documents." at bounding box center [278, 104] width 404 height 10
click at [71, 109] on div "Select the files you want to move to My Documents. Name Modified blankdoc_renam…" at bounding box center [278, 172] width 426 height 147
click at [90, 129] on rect "checkbox" at bounding box center [90, 128] width 8 height 8
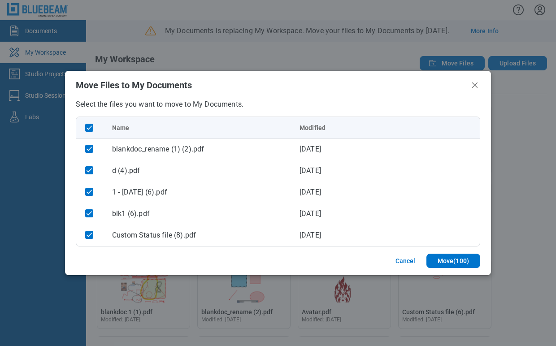
click at [165, 104] on p "Select the files you want to move to My Documents." at bounding box center [278, 104] width 404 height 10
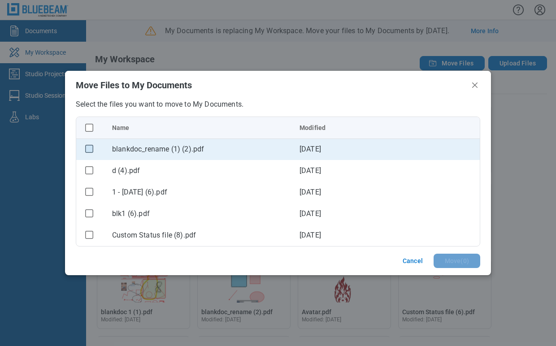
click at [86, 146] on rect "checkbox" at bounding box center [90, 149] width 8 height 8
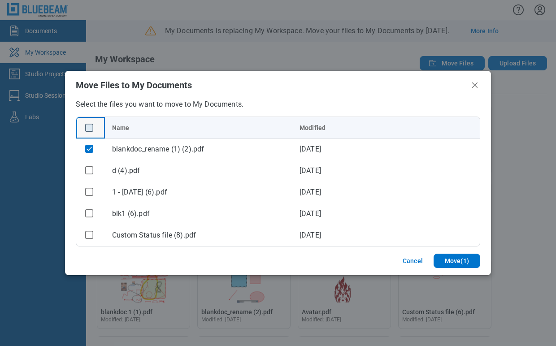
click at [89, 127] on rect "checkbox" at bounding box center [90, 128] width 8 height 8
click at [89, 122] on div "bb-data-table" at bounding box center [89, 128] width 12 height 12
click at [479, 88] on icon "Close" at bounding box center [474, 85] width 11 height 11
